Goal: Information Seeking & Learning: Learn about a topic

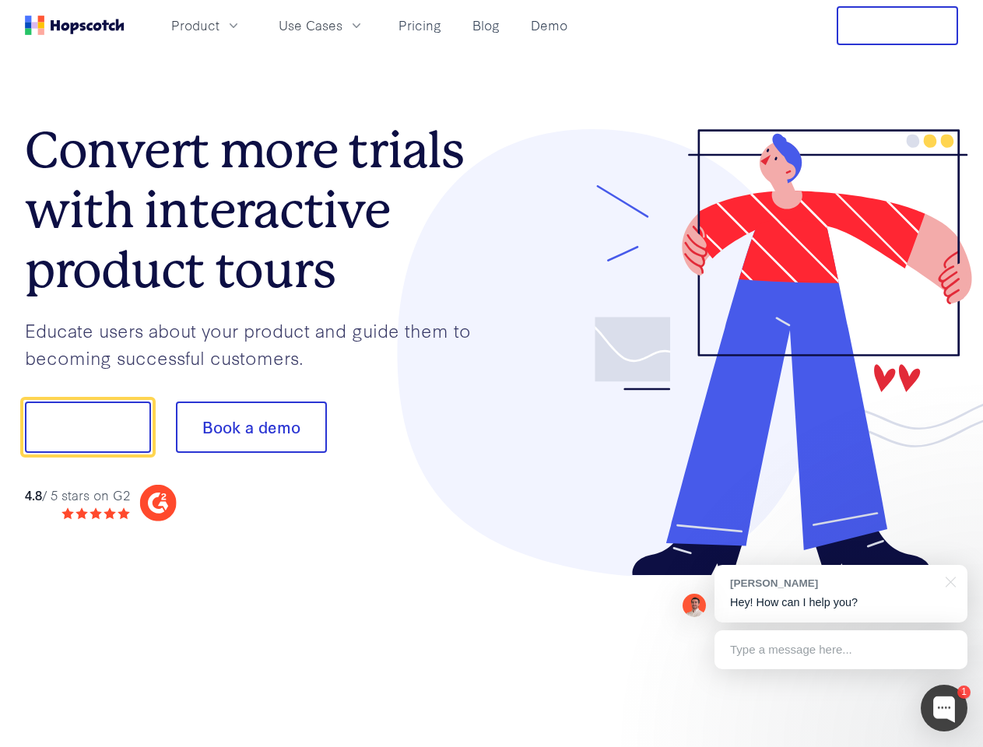
click at [492, 374] on div at bounding box center [725, 353] width 467 height 448
click at [220, 25] on span "Product" at bounding box center [195, 25] width 48 height 19
click at [343, 25] on span "Use Cases" at bounding box center [311, 25] width 64 height 19
click at [898, 26] on button "Free Trial" at bounding box center [897, 25] width 121 height 39
click at [87, 427] on button "Show me!" at bounding box center [88, 427] width 126 height 51
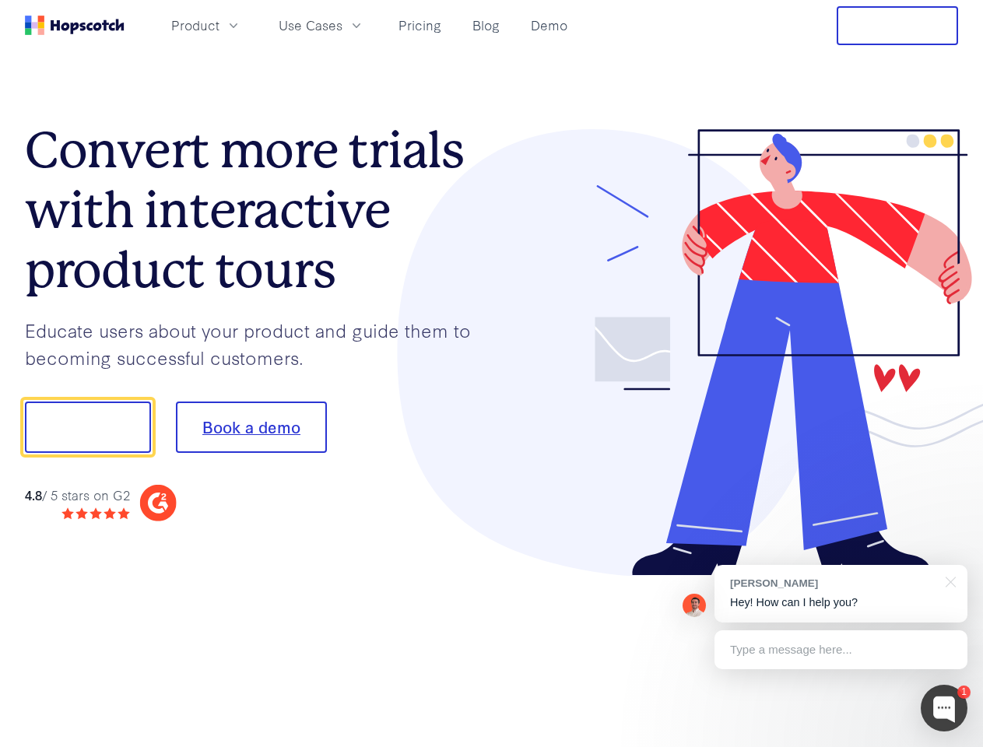
click at [251, 427] on button "Book a demo" at bounding box center [251, 427] width 151 height 51
click at [944, 709] on div at bounding box center [944, 708] width 47 height 47
click at [841, 594] on div "[PERSON_NAME] Hey! How can I help you?" at bounding box center [841, 594] width 253 height 58
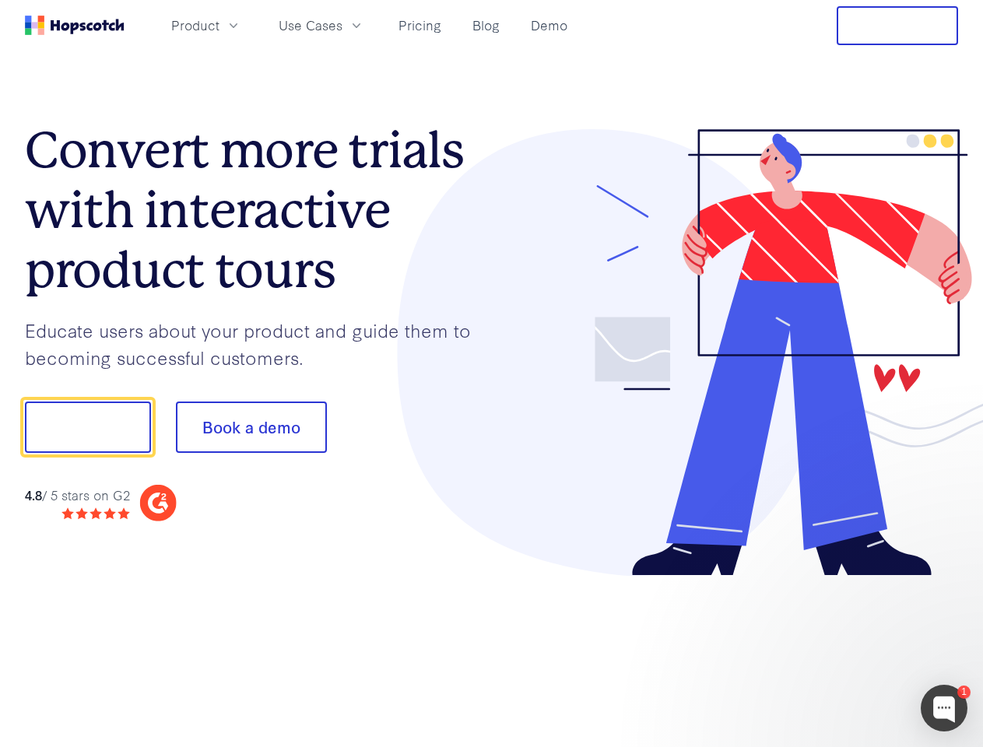
click at [948, 581] on div at bounding box center [822, 425] width 292 height 519
click at [841, 650] on div at bounding box center [822, 530] width 292 height 311
